Goal: Transaction & Acquisition: Purchase product/service

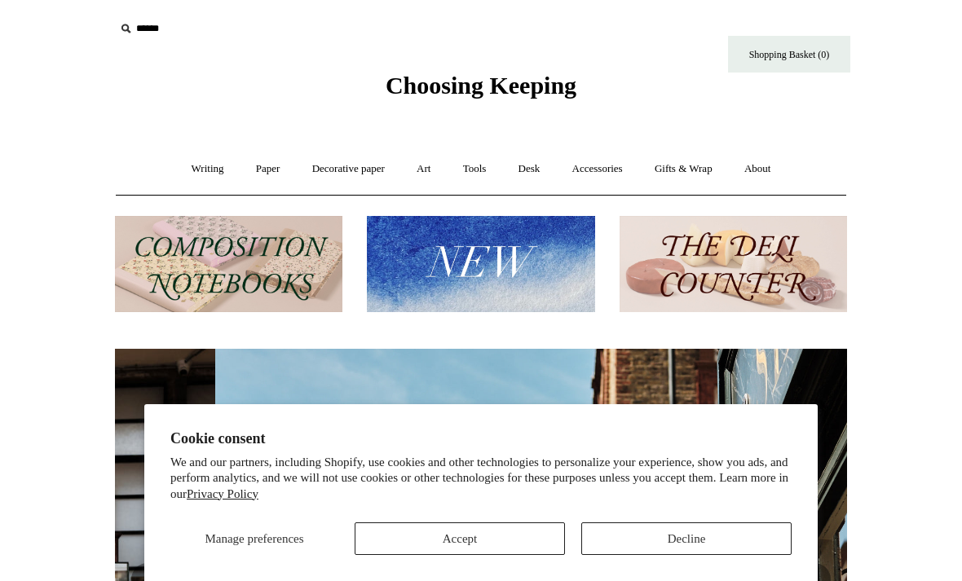
scroll to position [0, 732]
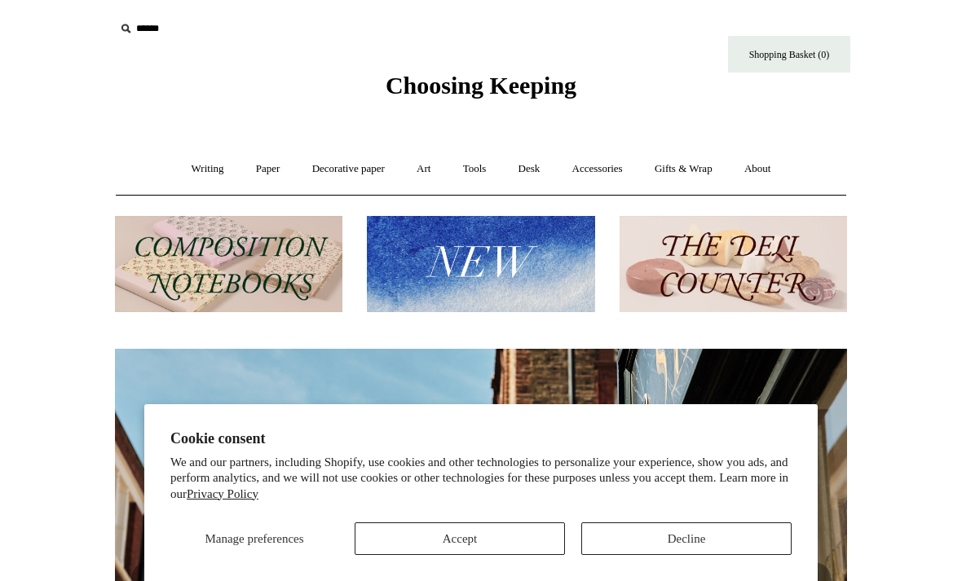
click at [521, 542] on button "Accept" at bounding box center [460, 539] width 210 height 33
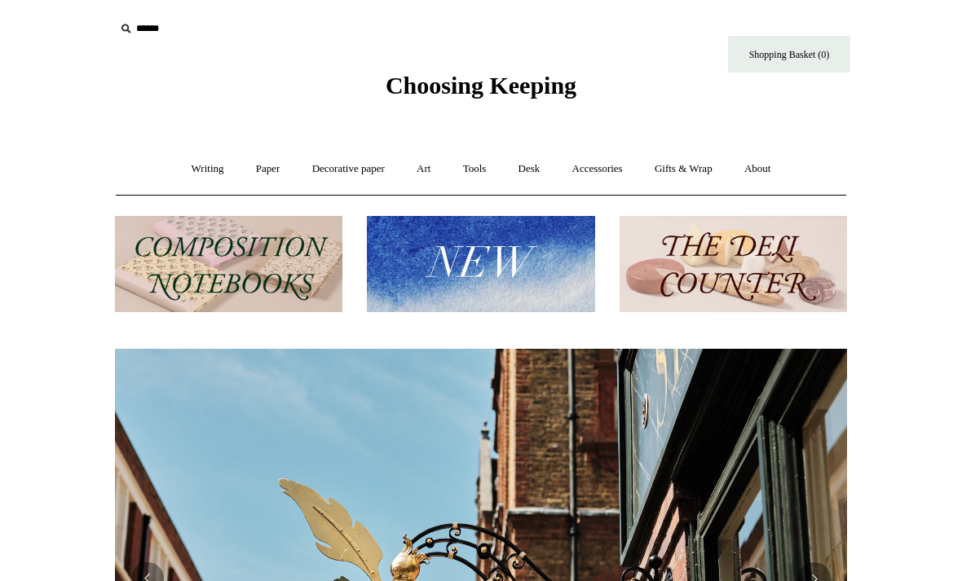
click at [792, 55] on link "Shopping Basket (0)" at bounding box center [789, 54] width 122 height 37
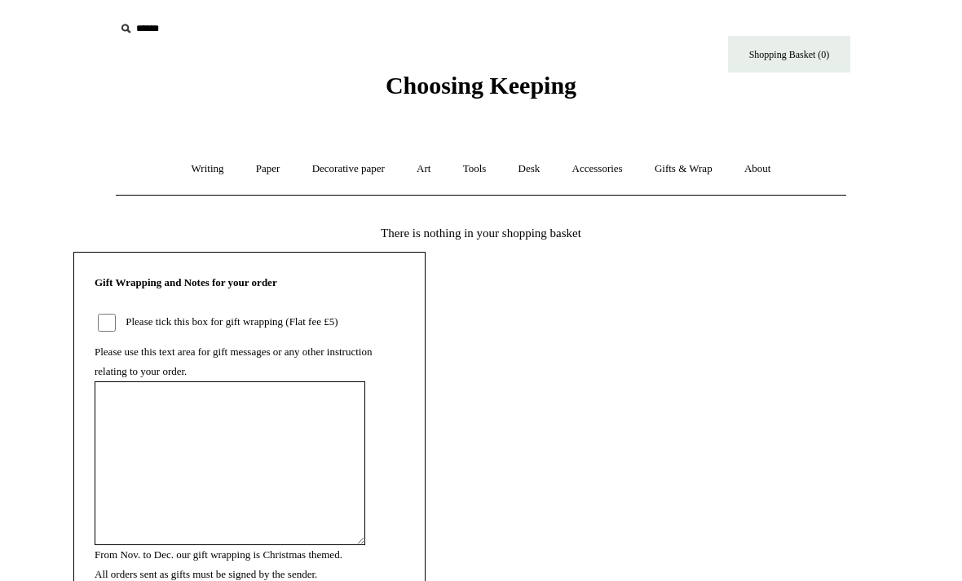
click at [163, 35] on input "text" at bounding box center [215, 29] width 201 height 30
type input "*"
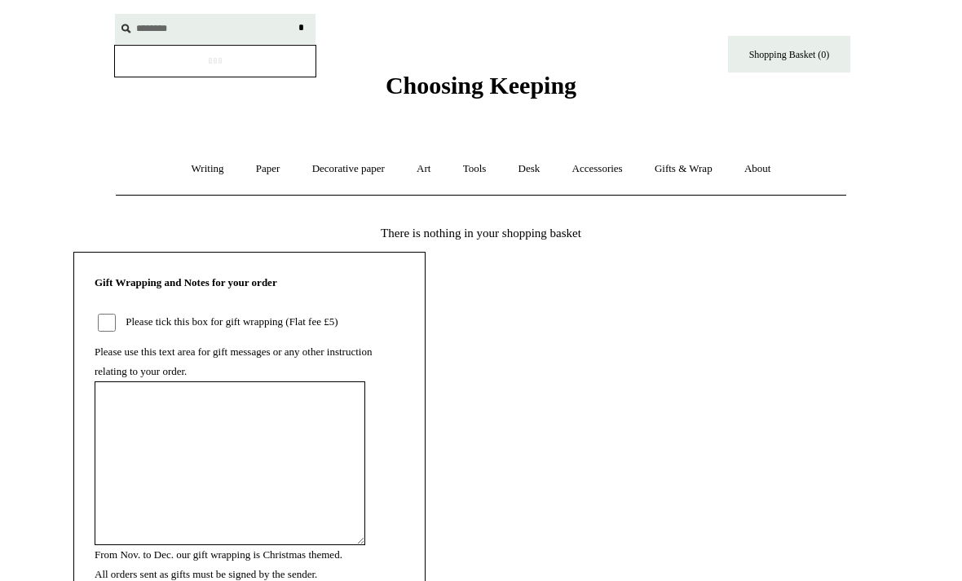
type input "********"
click at [301, 28] on input "*" at bounding box center [301, 28] width 16 height 29
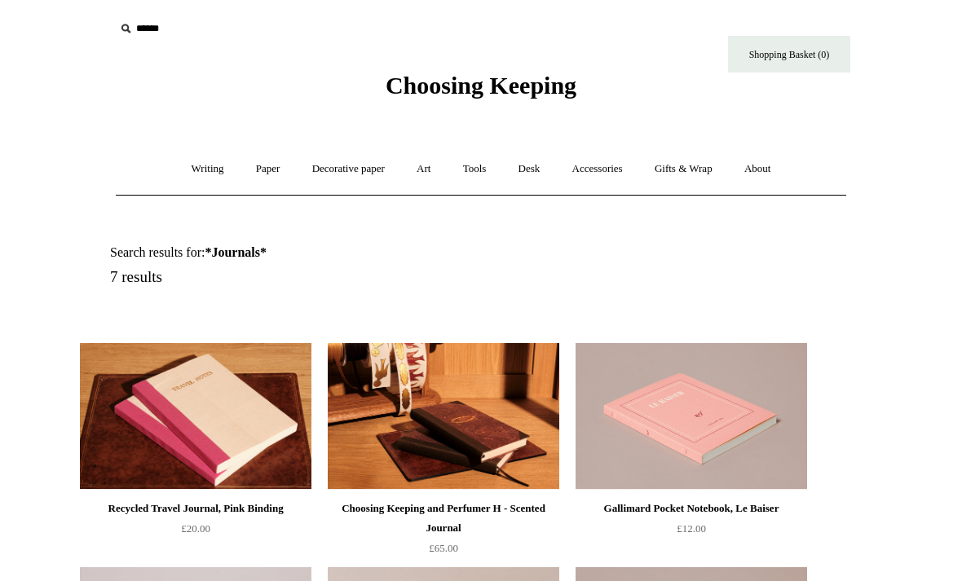
click at [360, 174] on link "Decorative paper +" at bounding box center [349, 169] width 102 height 43
